Goal: Transaction & Acquisition: Purchase product/service

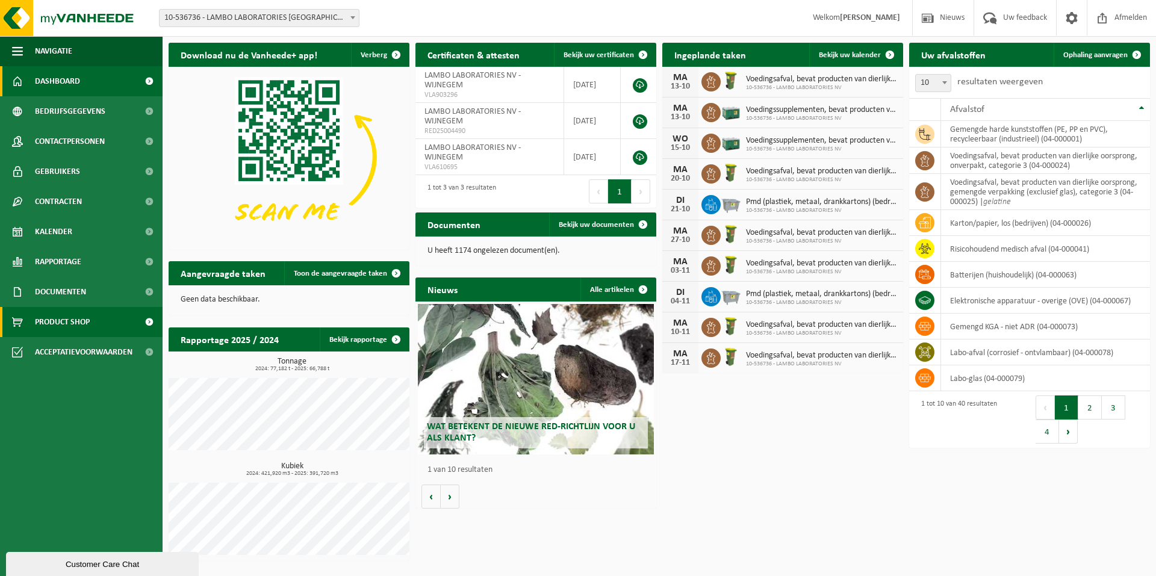
click at [63, 322] on span "Product Shop" at bounding box center [62, 322] width 55 height 30
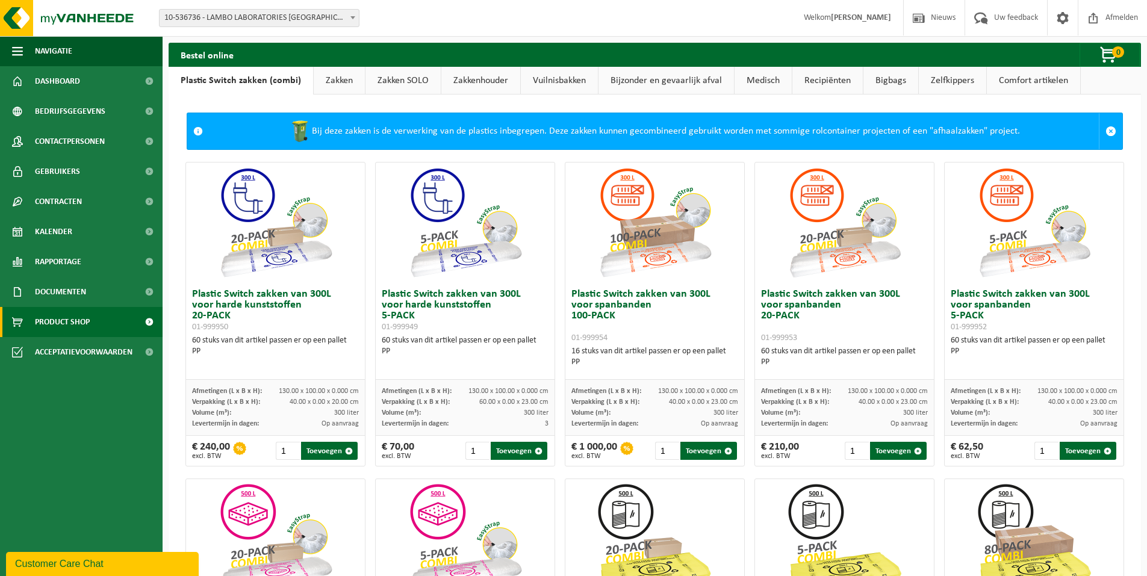
click at [328, 80] on link "Zakken" at bounding box center [339, 81] width 51 height 28
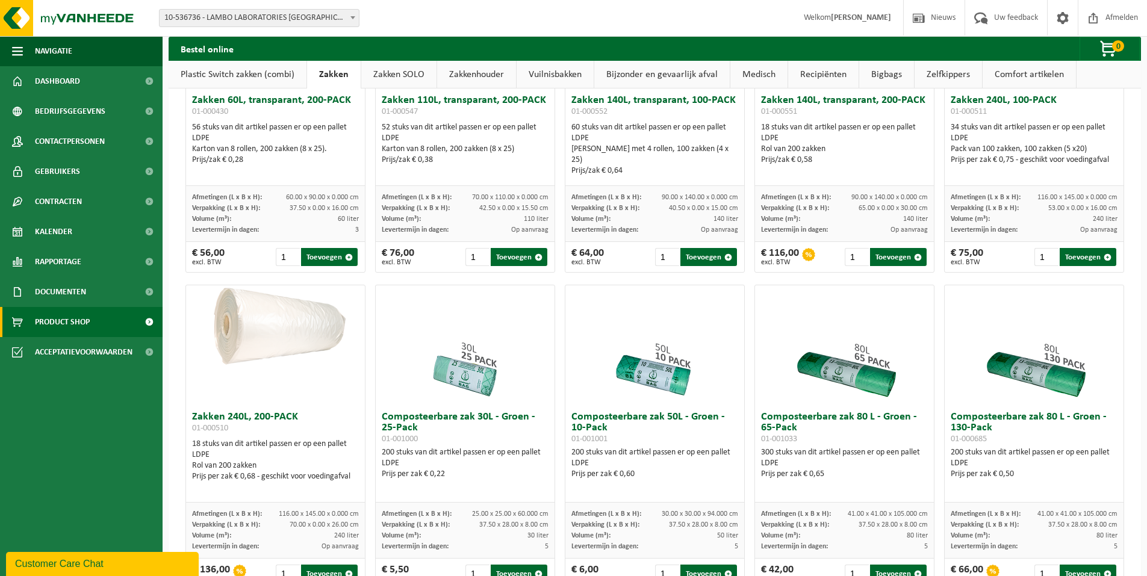
scroll to position [241, 0]
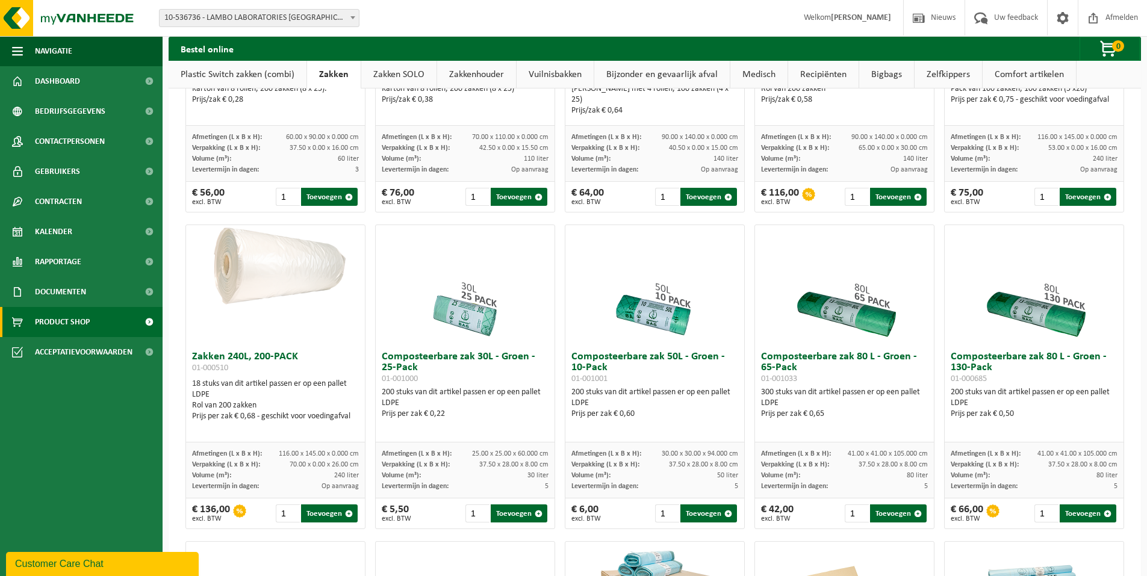
click at [842, 396] on div "300 stuks van dit artikel passen er op een pallet LDPE Prijs per zak € 0,65" at bounding box center [844, 403] width 167 height 33
click at [842, 360] on h3 "Composteerbare zak 80 L - Groen - 65-Pack 01-001033" at bounding box center [844, 368] width 167 height 33
click at [864, 316] on img at bounding box center [845, 285] width 120 height 120
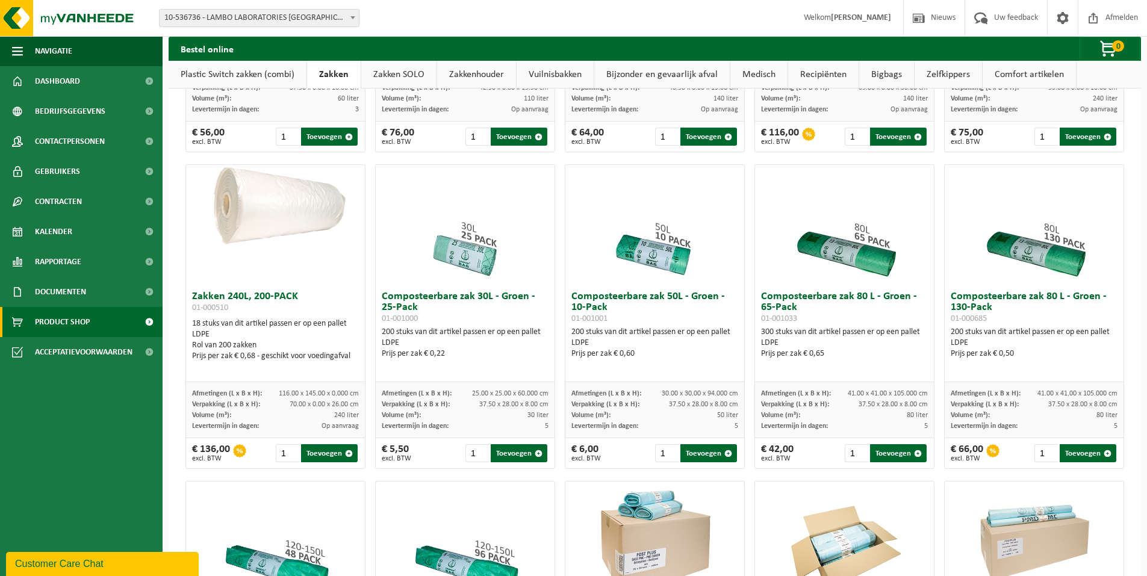
click at [1062, 305] on h3 "Composteerbare zak 80 L - Groen - 130-Pack 01-000685" at bounding box center [1034, 308] width 167 height 33
click at [1058, 258] on img at bounding box center [1035, 225] width 120 height 120
click at [1043, 458] on input "2" at bounding box center [1047, 454] width 25 height 18
click at [1043, 458] on input "3" at bounding box center [1047, 454] width 25 height 18
click at [1043, 458] on input "4" at bounding box center [1047, 454] width 25 height 18
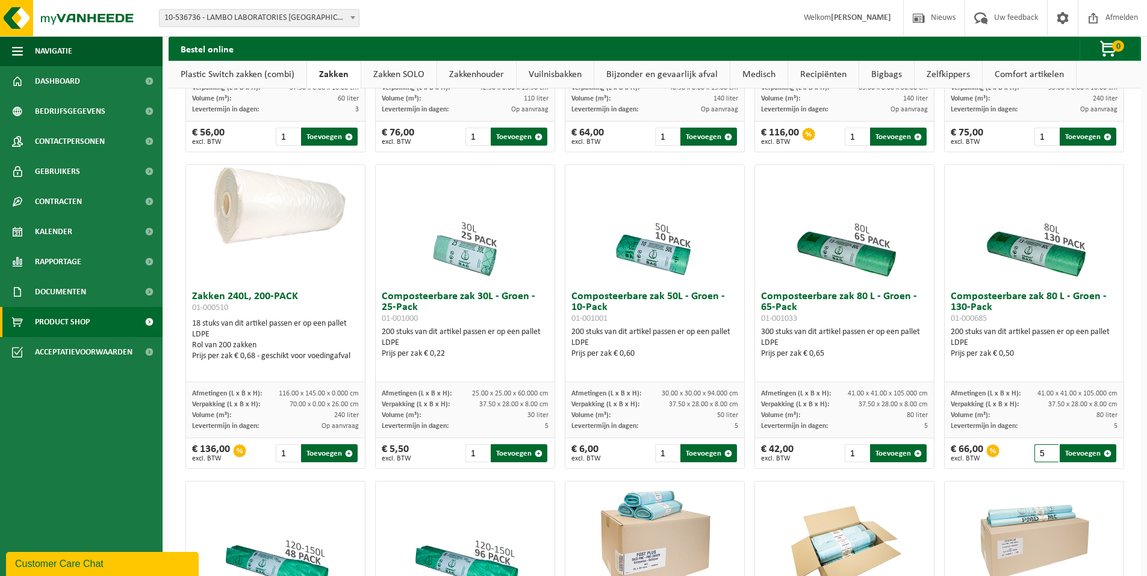
click at [1043, 458] on input "5" at bounding box center [1047, 454] width 25 height 18
click at [1072, 462] on button "Toevoegen" at bounding box center [1088, 454] width 57 height 18
type input "1"
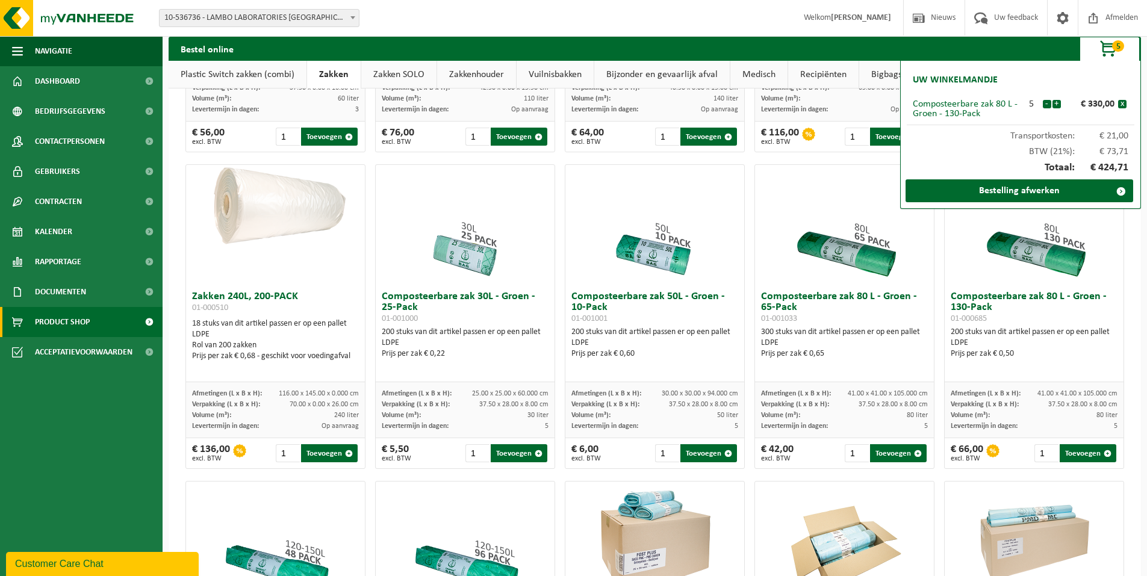
click at [852, 20] on strong "[PERSON_NAME]" at bounding box center [861, 17] width 60 height 9
click at [960, 505] on div at bounding box center [1034, 542] width 179 height 120
click at [1106, 48] on span "button" at bounding box center [1109, 49] width 60 height 24
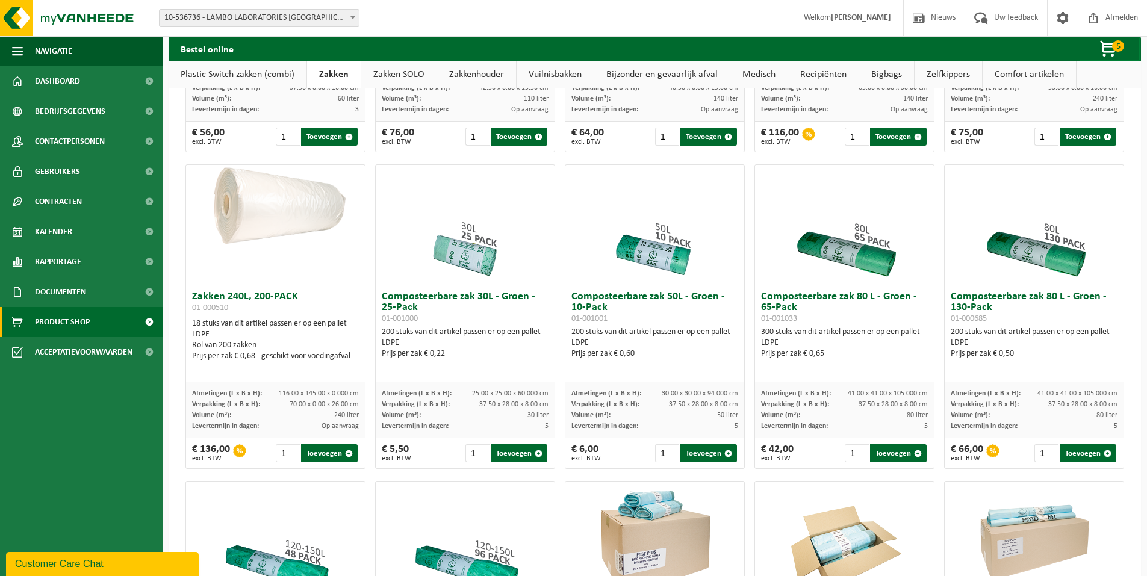
click at [242, 15] on span "10-536736 - LAMBO LABORATORIES [GEOGRAPHIC_DATA] - [GEOGRAPHIC_DATA]" at bounding box center [259, 18] width 199 height 17
click at [146, 83] on span at bounding box center [149, 81] width 27 height 30
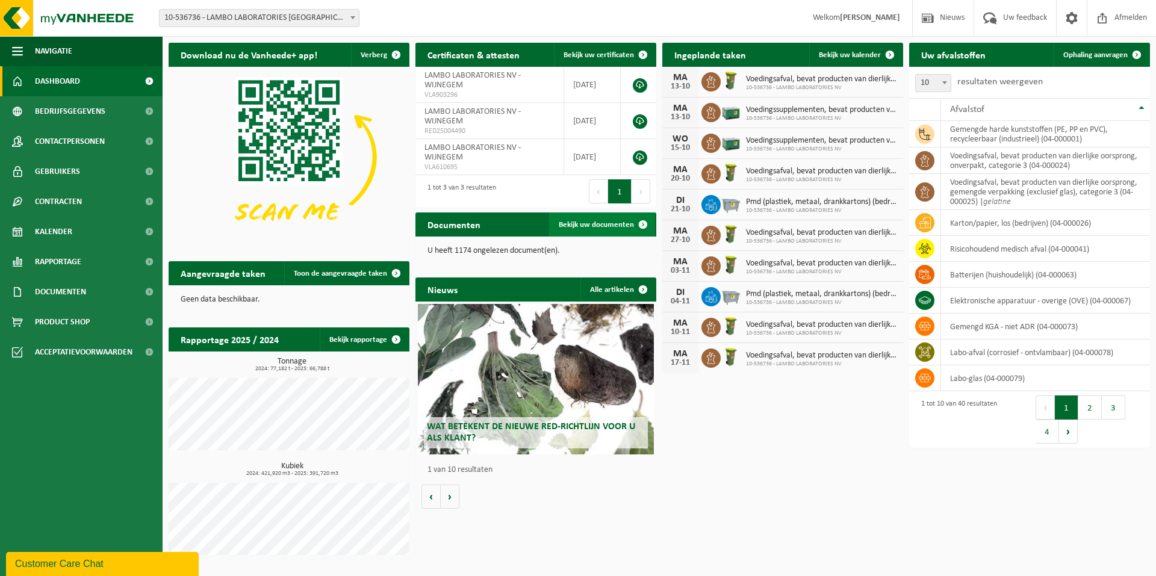
click at [572, 225] on span "Bekijk uw documenten" at bounding box center [596, 225] width 75 height 8
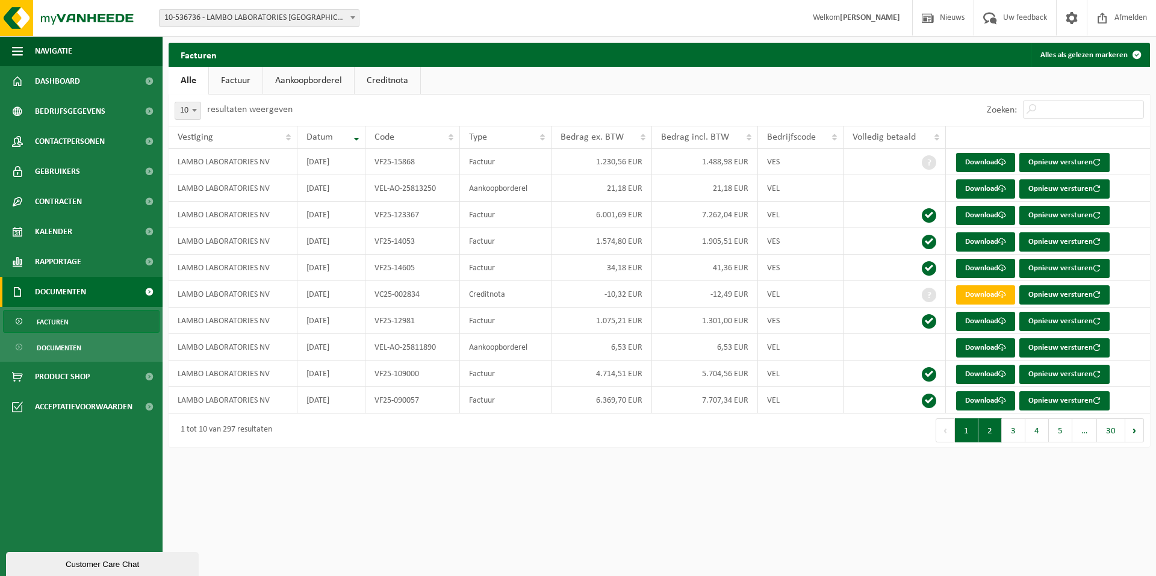
click at [996, 440] on button "2" at bounding box center [990, 431] width 23 height 24
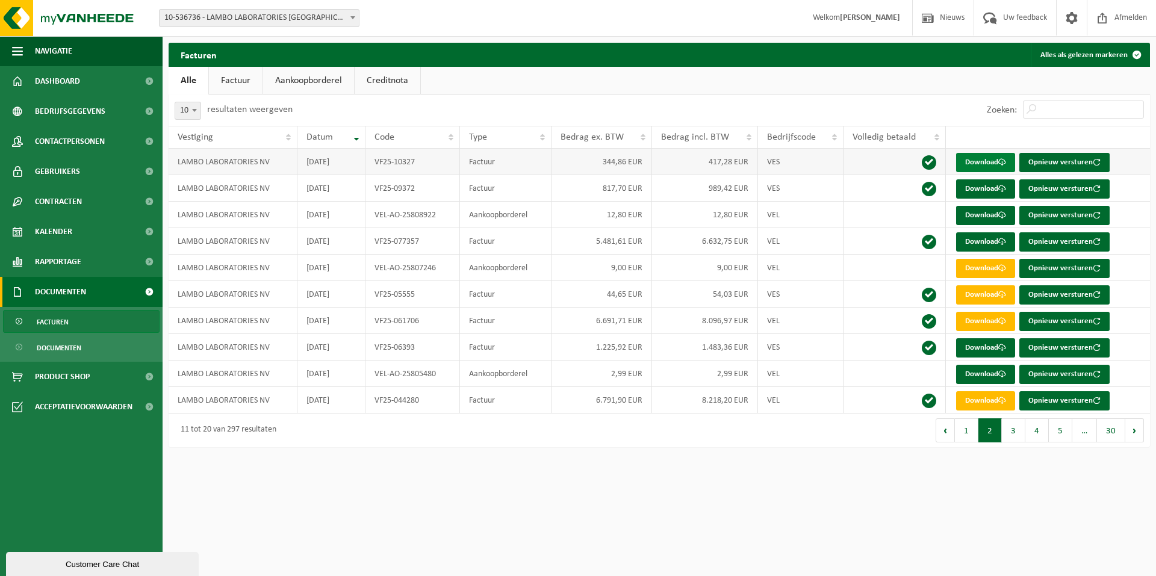
click at [997, 160] on link "Download" at bounding box center [985, 162] width 59 height 19
click at [976, 296] on link "Download" at bounding box center [985, 295] width 59 height 19
click at [51, 373] on span "Product Shop" at bounding box center [62, 377] width 55 height 30
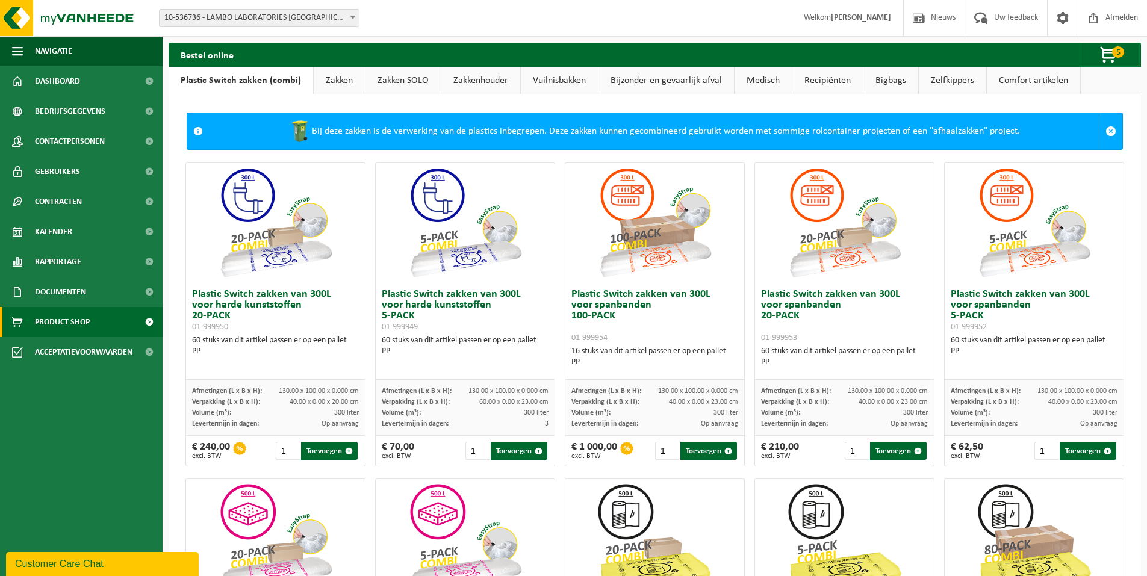
click at [332, 83] on link "Zakken" at bounding box center [339, 81] width 51 height 28
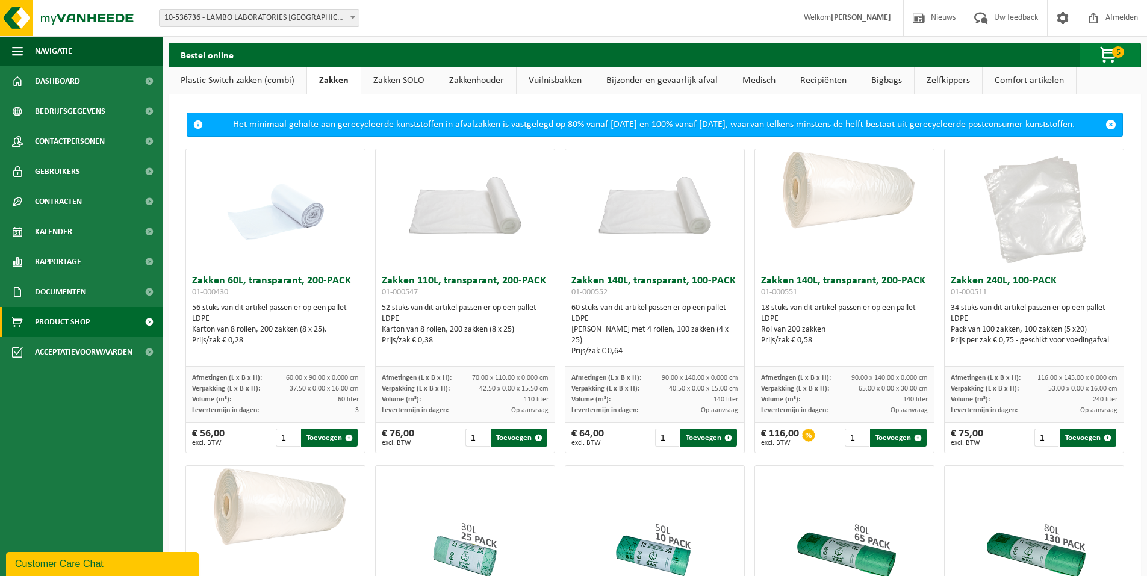
click at [1108, 61] on span "button" at bounding box center [1109, 55] width 60 height 24
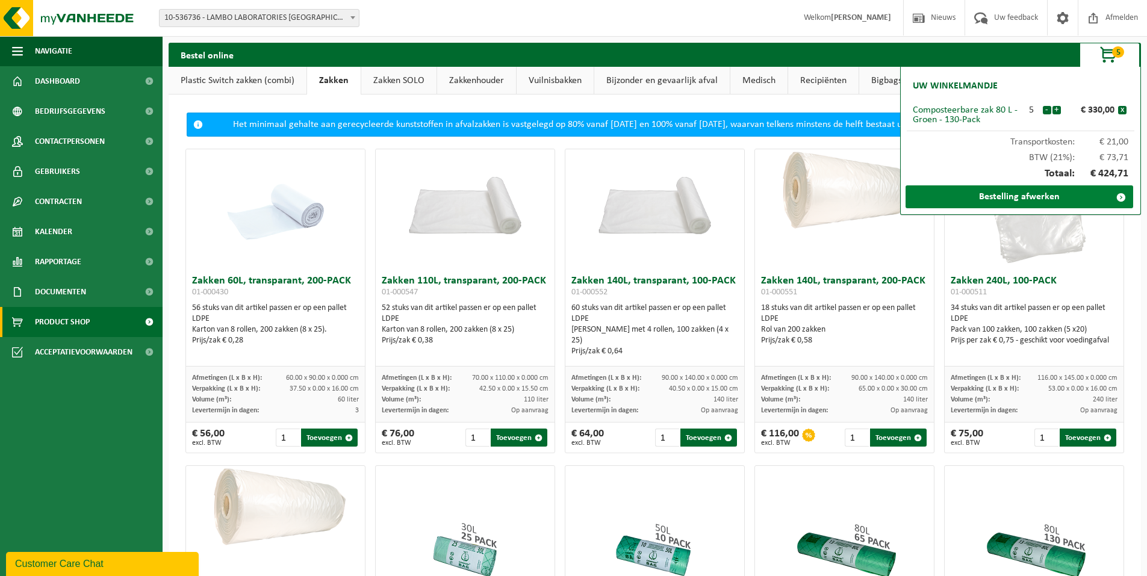
click at [1059, 201] on link "Bestelling afwerken" at bounding box center [1020, 197] width 228 height 23
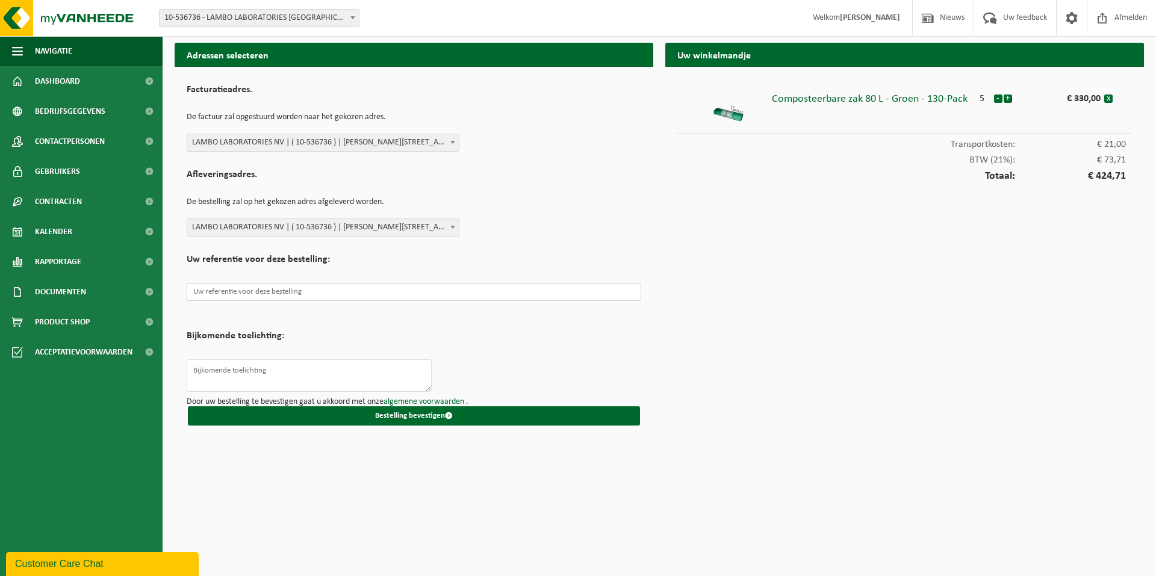
click at [306, 294] on input "text" at bounding box center [414, 292] width 455 height 18
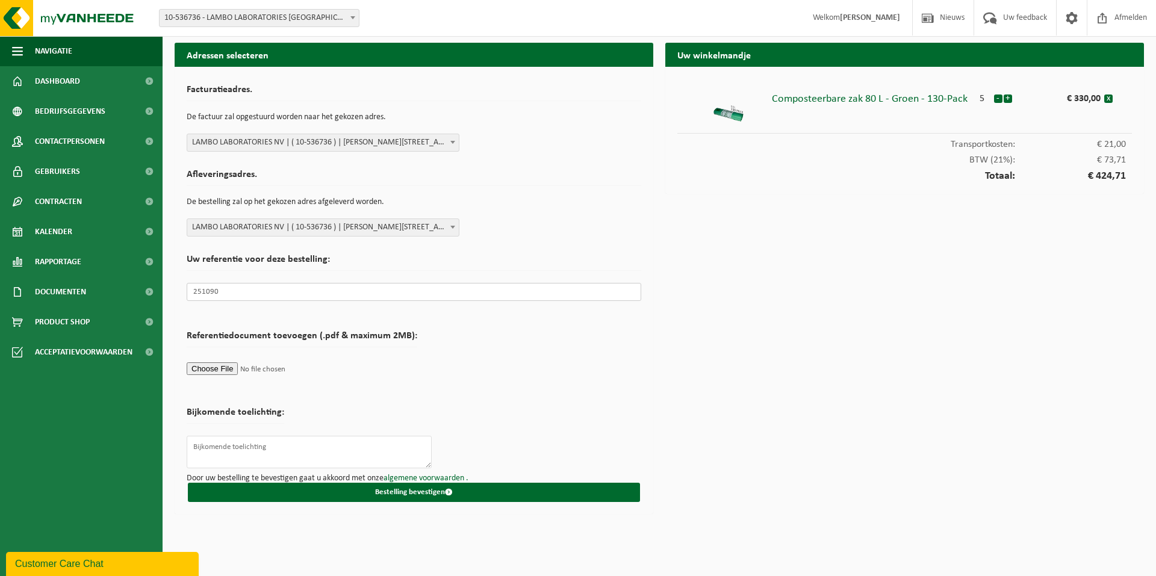
type input "251090"
click at [747, 431] on div "Uw winkelmandje Composteerbare zak 80 L - Groen - 130-Pack 5 - + € 330,00 x Tra…" at bounding box center [905, 282] width 491 height 478
click at [998, 99] on button "-" at bounding box center [998, 99] width 8 height 8
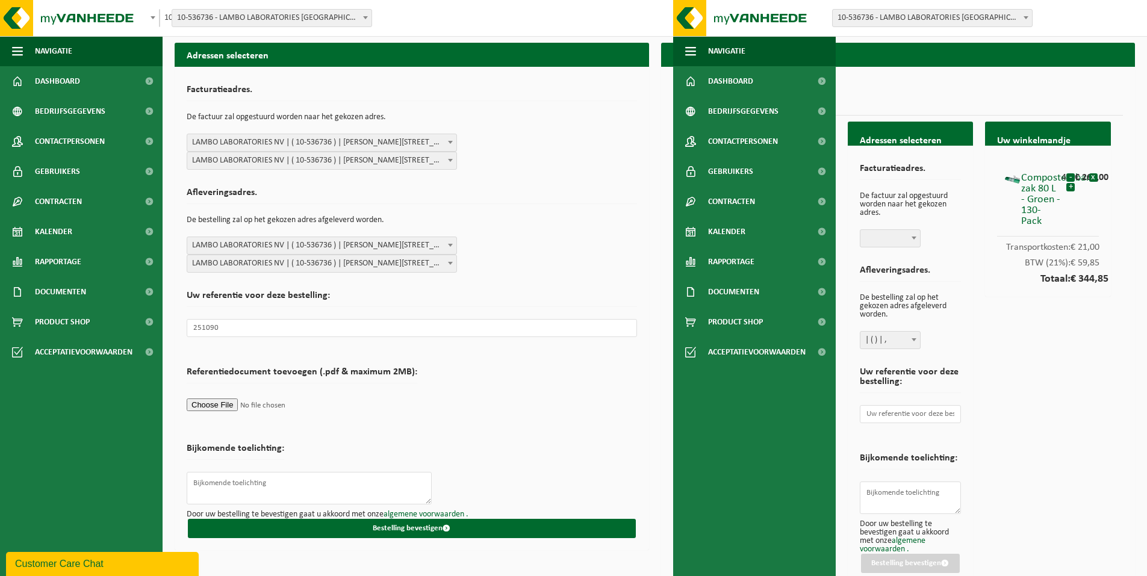
click at [1066, 375] on div "Uw winkelmandje Composteerbare zak 80 L - Groen - 130-Pack 4 - + € 264,00 x Tra…" at bounding box center [1048, 357] width 138 height 470
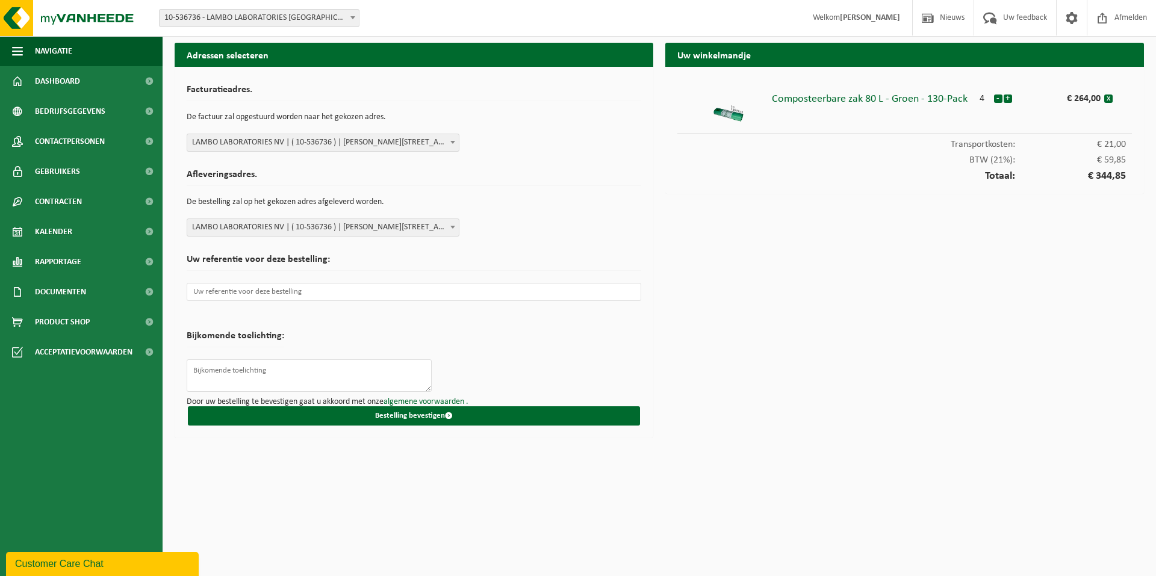
click at [981, 216] on div "Uw winkelmandje Composteerbare zak 80 L - Groen - 130-Pack 4 - + € 264,00 x Tra…" at bounding box center [905, 243] width 491 height 401
click at [289, 294] on input "text" at bounding box center [414, 292] width 455 height 18
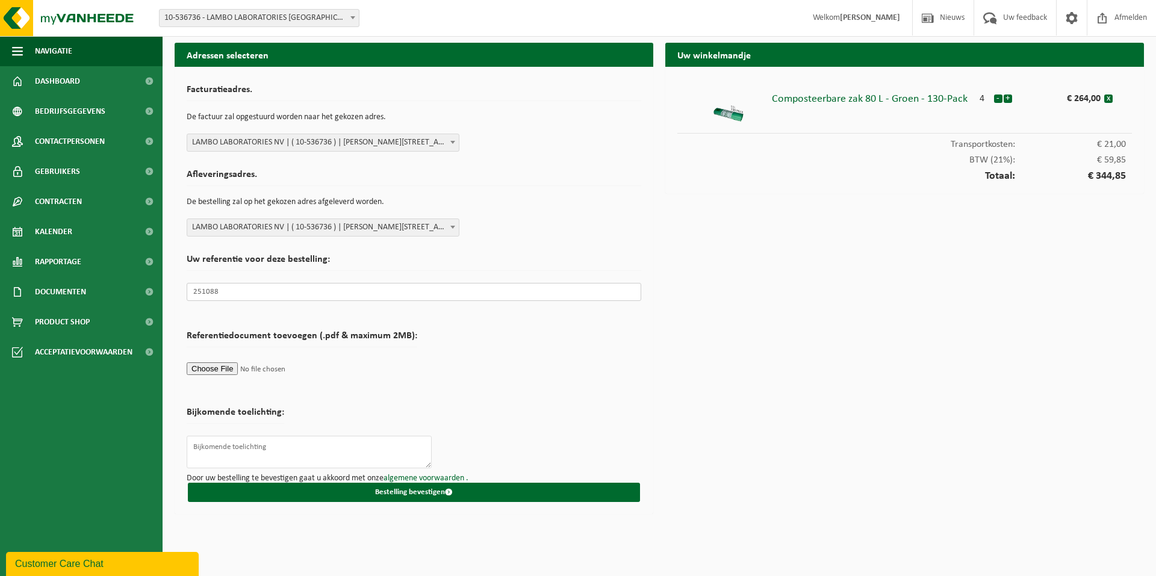
type input "251088"
click at [818, 282] on div "Uw winkelmandje Composteerbare zak 80 L - Groen - 130-Pack 4 - + € 264,00 x Tra…" at bounding box center [905, 282] width 491 height 478
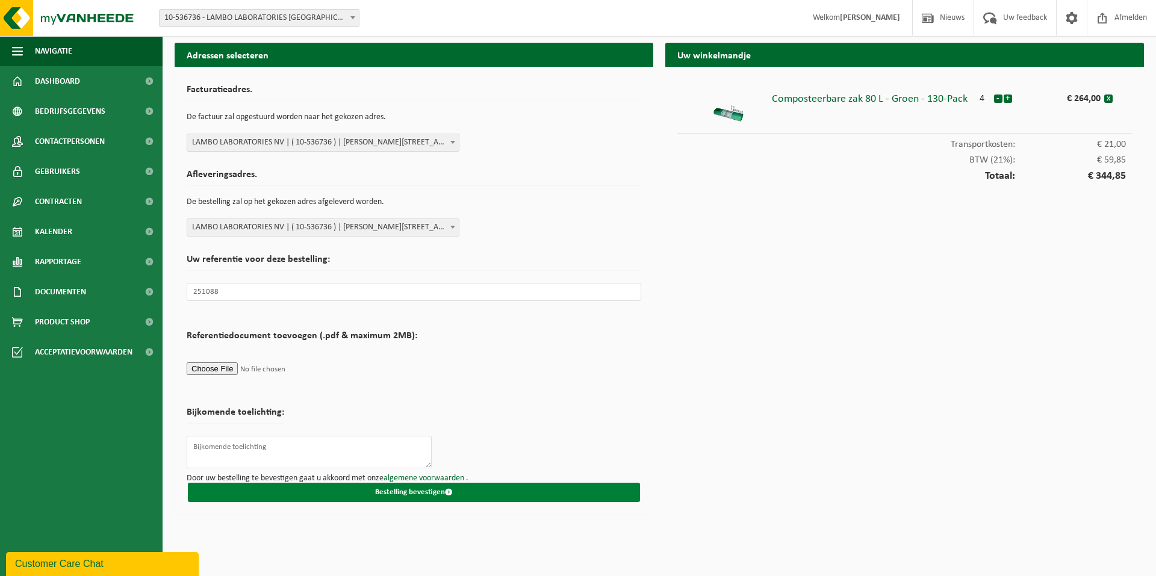
click at [425, 490] on button "Bestelling bevestigen" at bounding box center [414, 492] width 452 height 19
